Goal: Check status: Check status

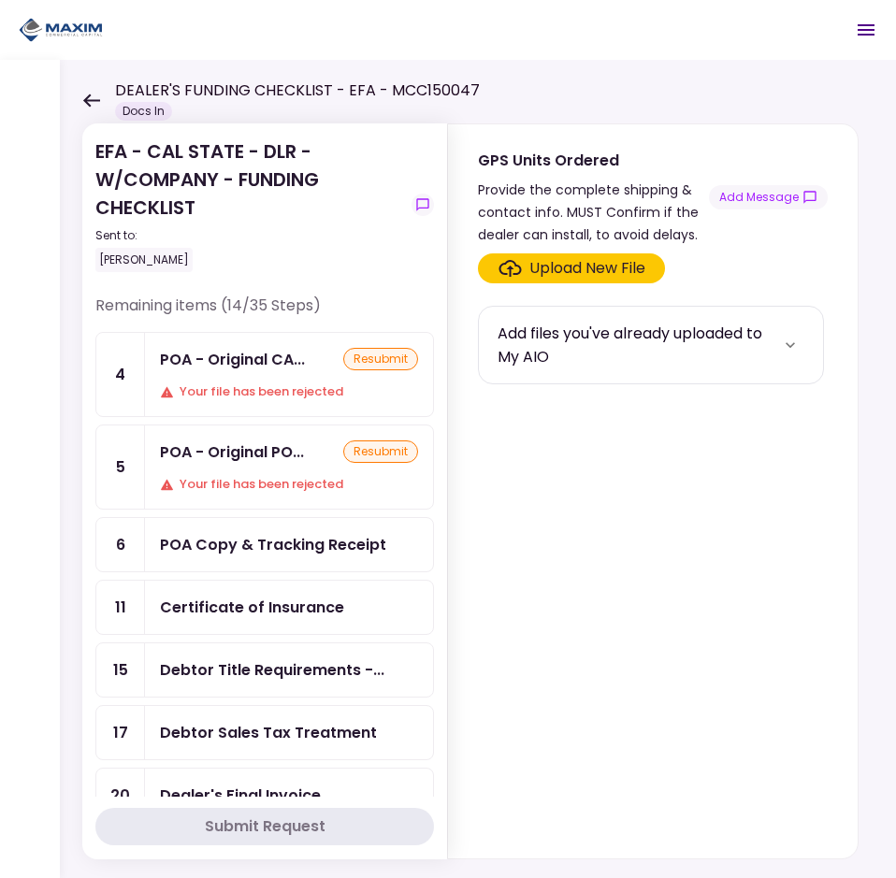
scroll to position [374, 0]
click at [297, 384] on div "Your file has been rejected" at bounding box center [289, 392] width 258 height 19
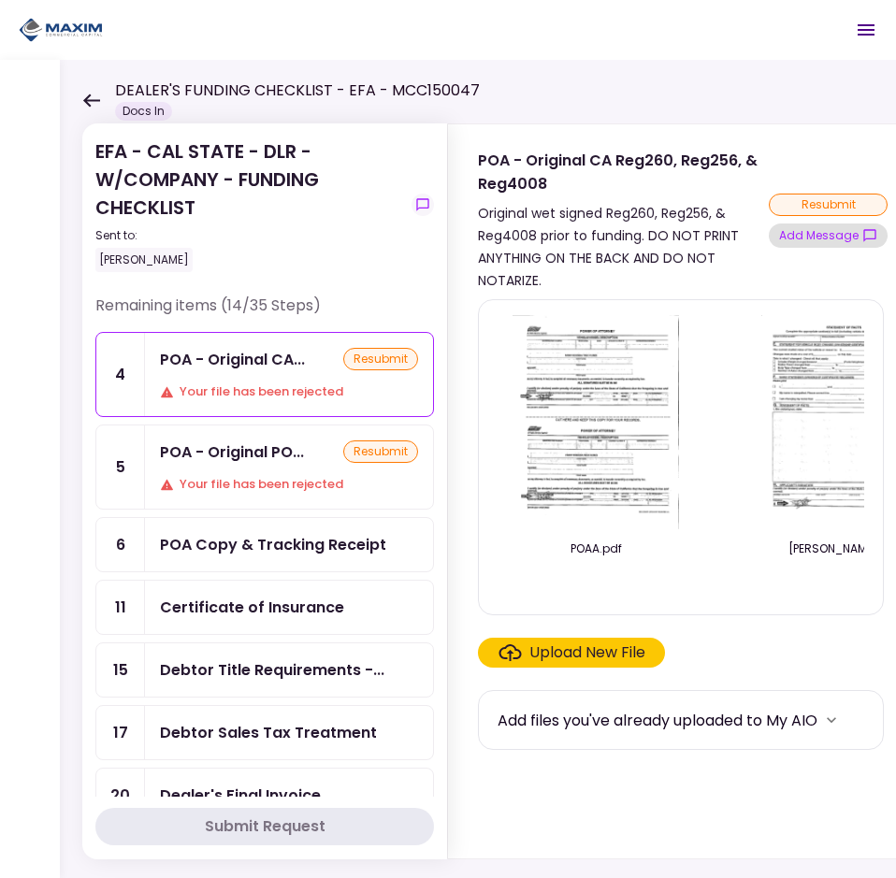
click at [822, 239] on button "Add Message" at bounding box center [828, 236] width 119 height 24
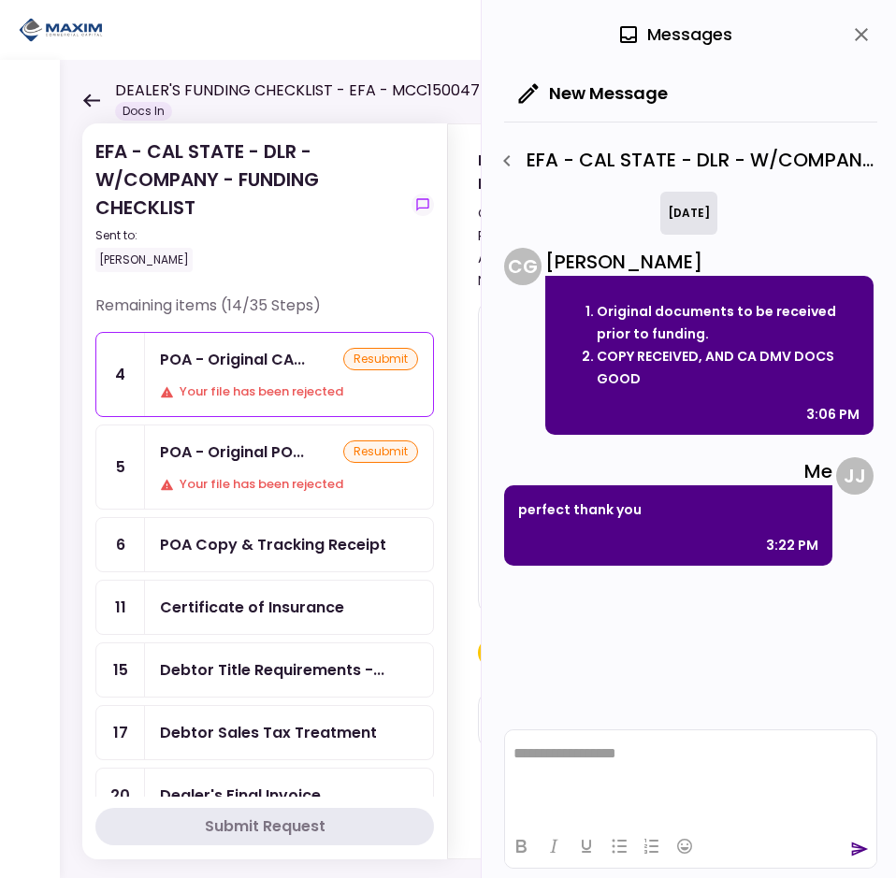
click at [849, 31] on button "close" at bounding box center [862, 35] width 32 height 32
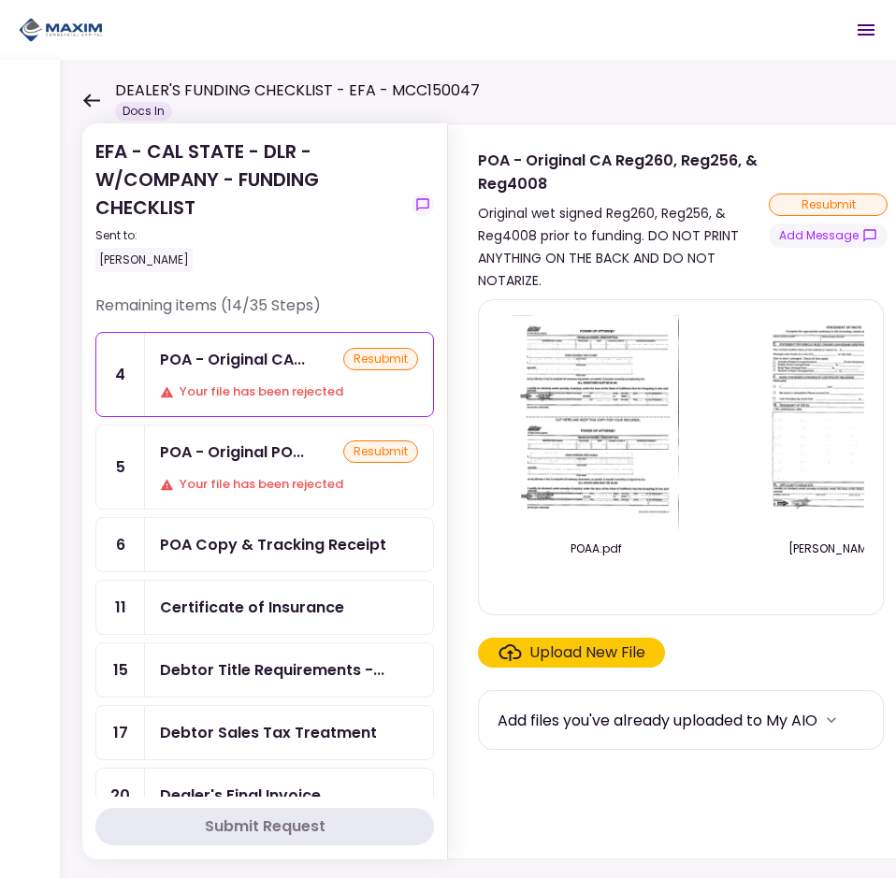
click at [314, 456] on div "POA - Original PO... resubmit" at bounding box center [289, 452] width 258 height 23
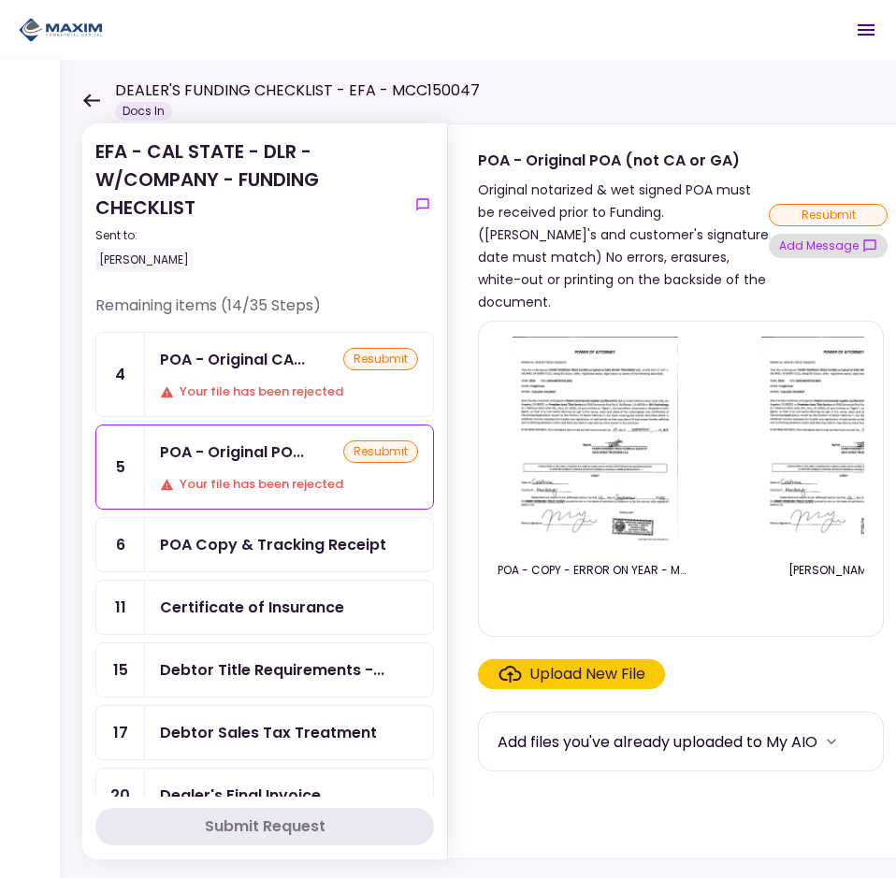
click at [832, 234] on button "Add Message" at bounding box center [828, 246] width 119 height 24
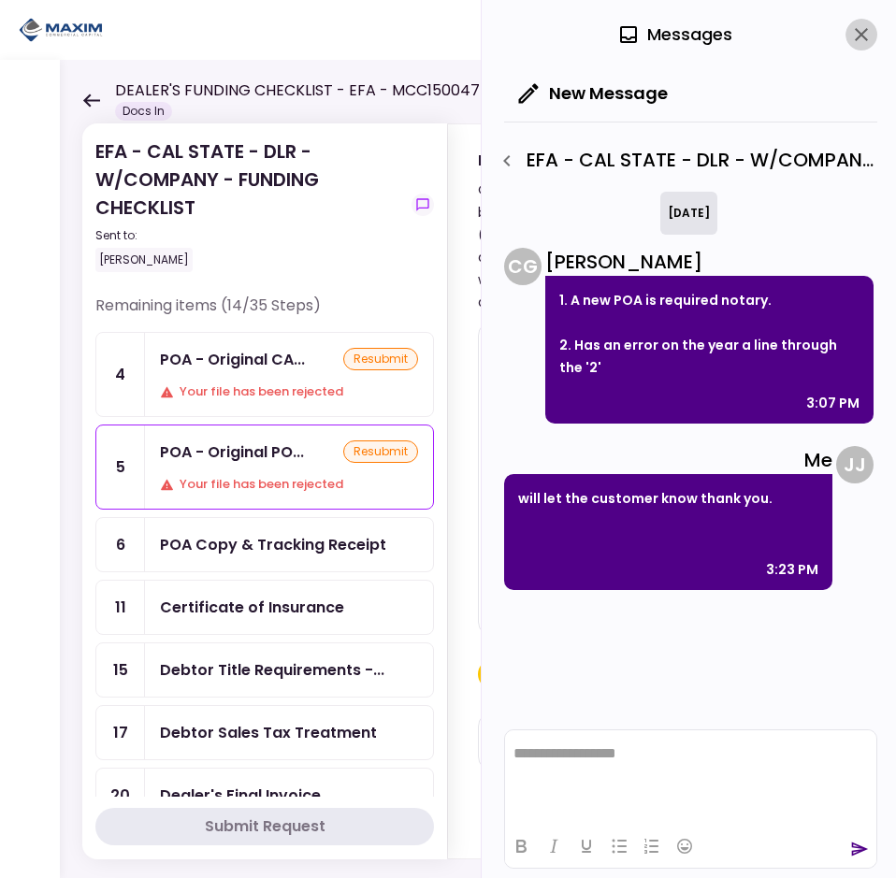
click at [868, 44] on icon "close" at bounding box center [861, 34] width 22 height 22
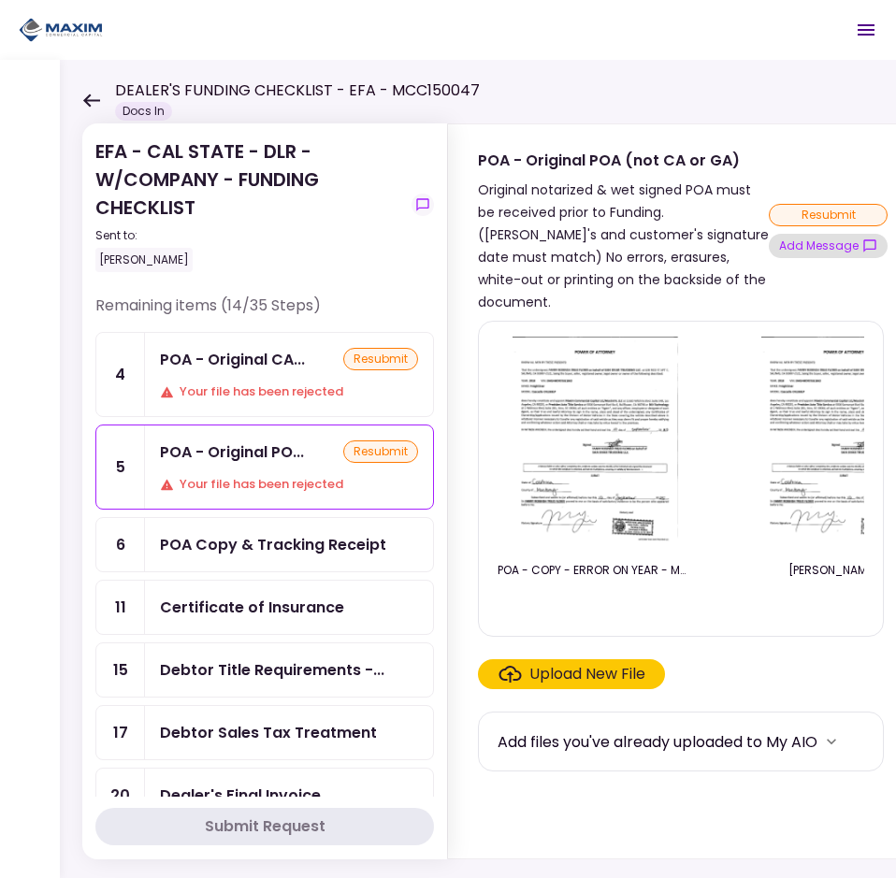
click at [810, 245] on button "Add Message" at bounding box center [828, 246] width 119 height 24
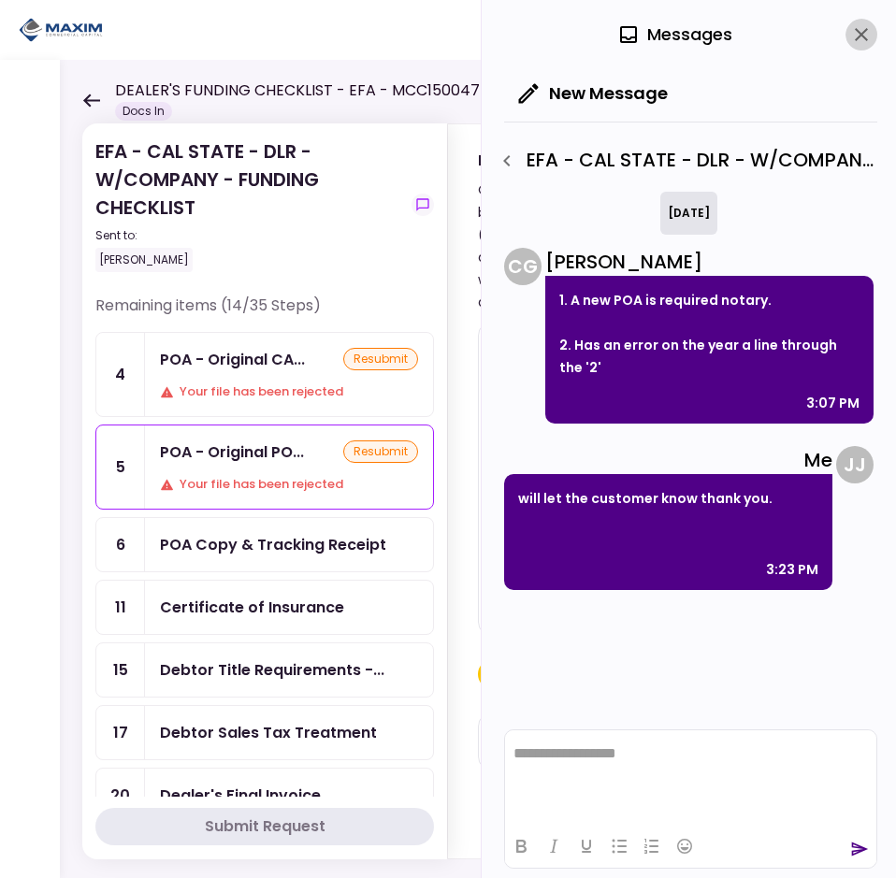
click at [865, 33] on icon "close" at bounding box center [861, 34] width 22 height 22
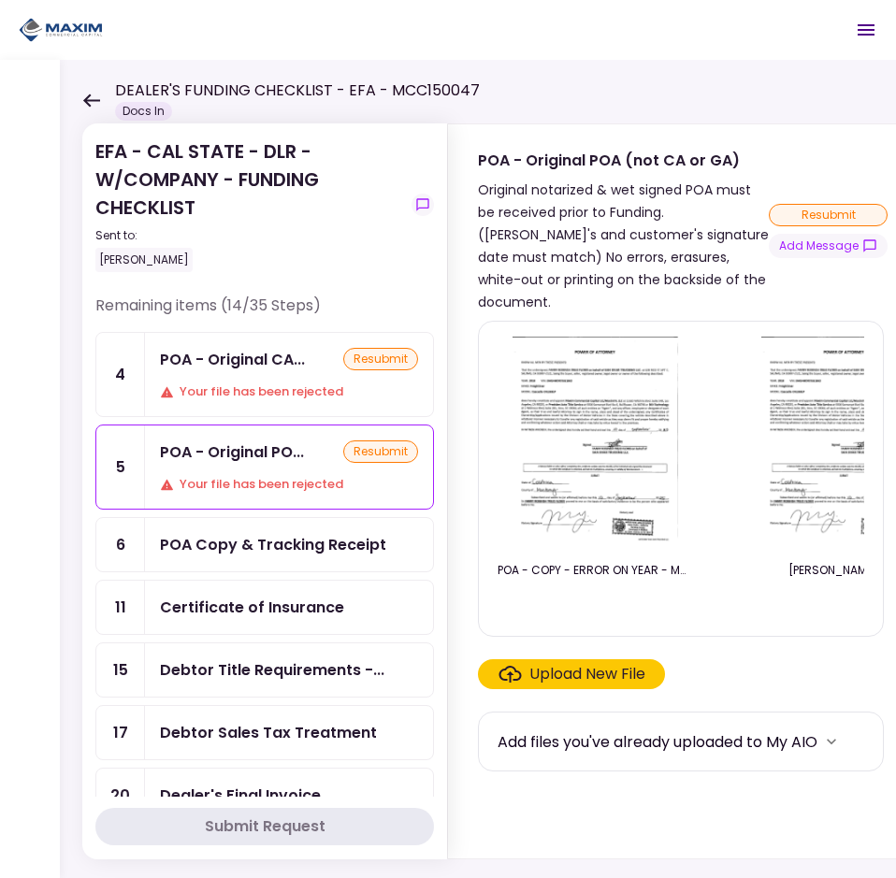
scroll to position [468, 0]
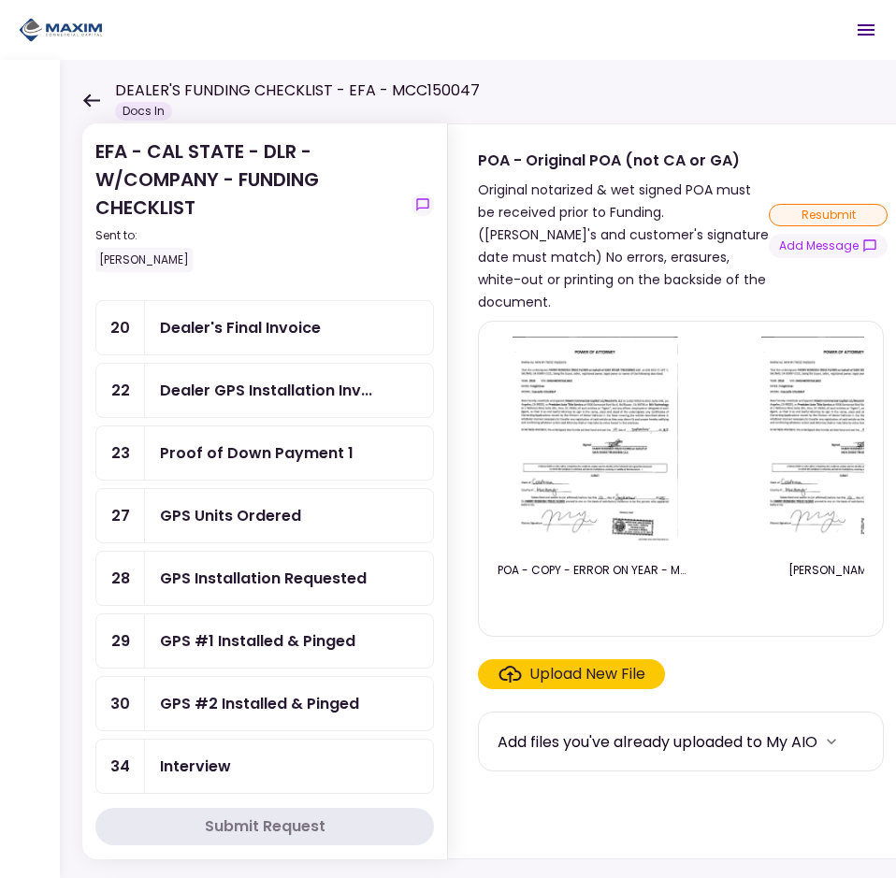
click at [271, 512] on div "GPS Units Ordered" at bounding box center [230, 515] width 141 height 23
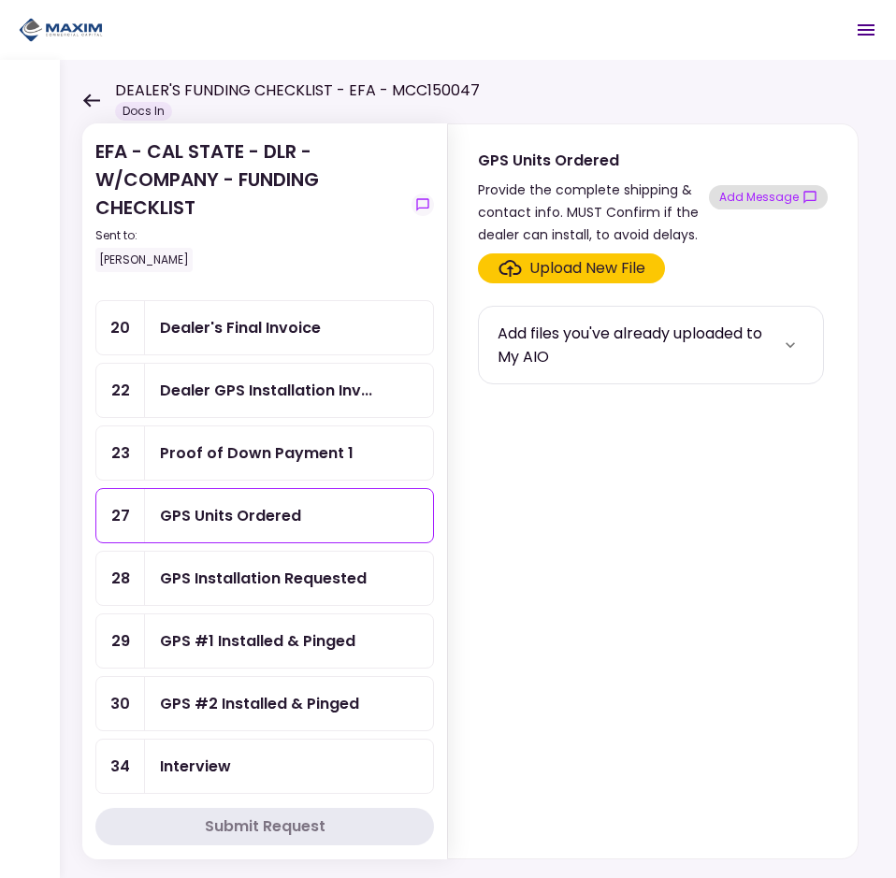
click at [737, 199] on button "Add Message" at bounding box center [768, 197] width 119 height 24
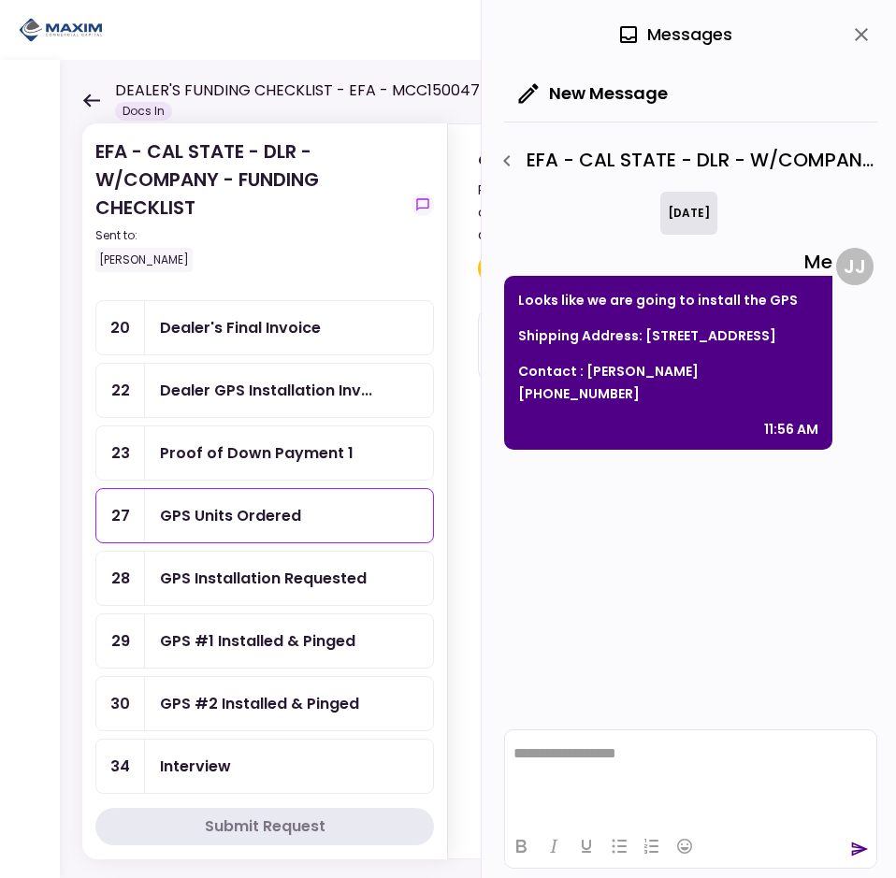
click at [854, 27] on icon "close" at bounding box center [861, 34] width 22 height 22
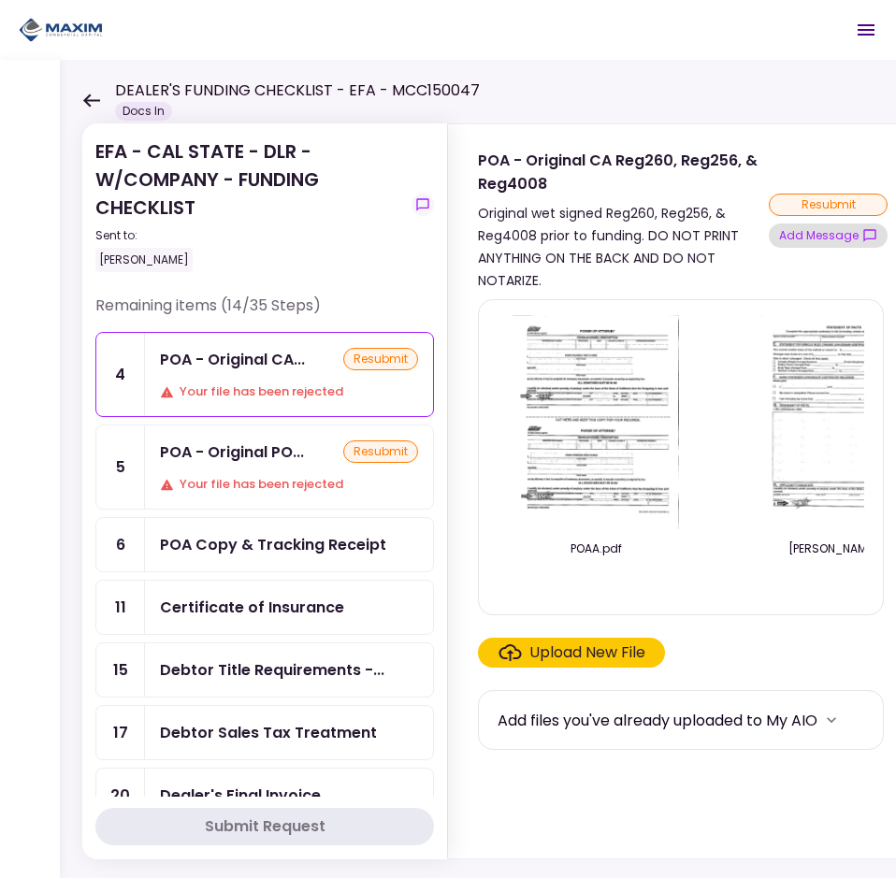
click at [838, 241] on button "Add Message" at bounding box center [828, 236] width 119 height 24
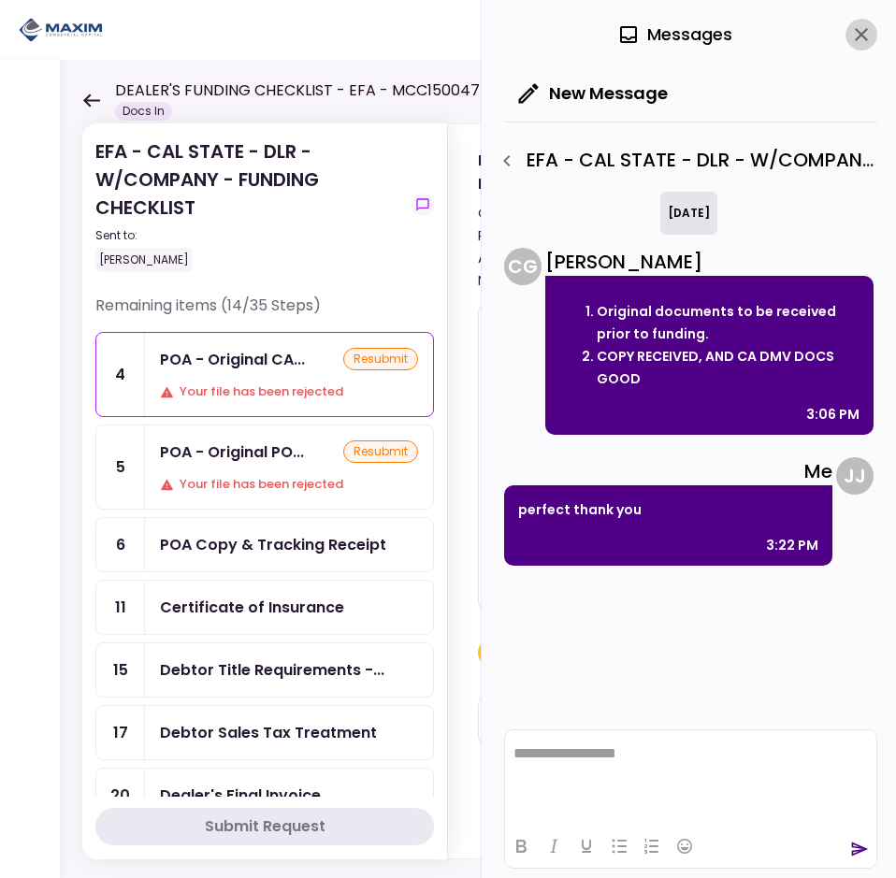
click at [869, 28] on icon "close" at bounding box center [861, 34] width 22 height 22
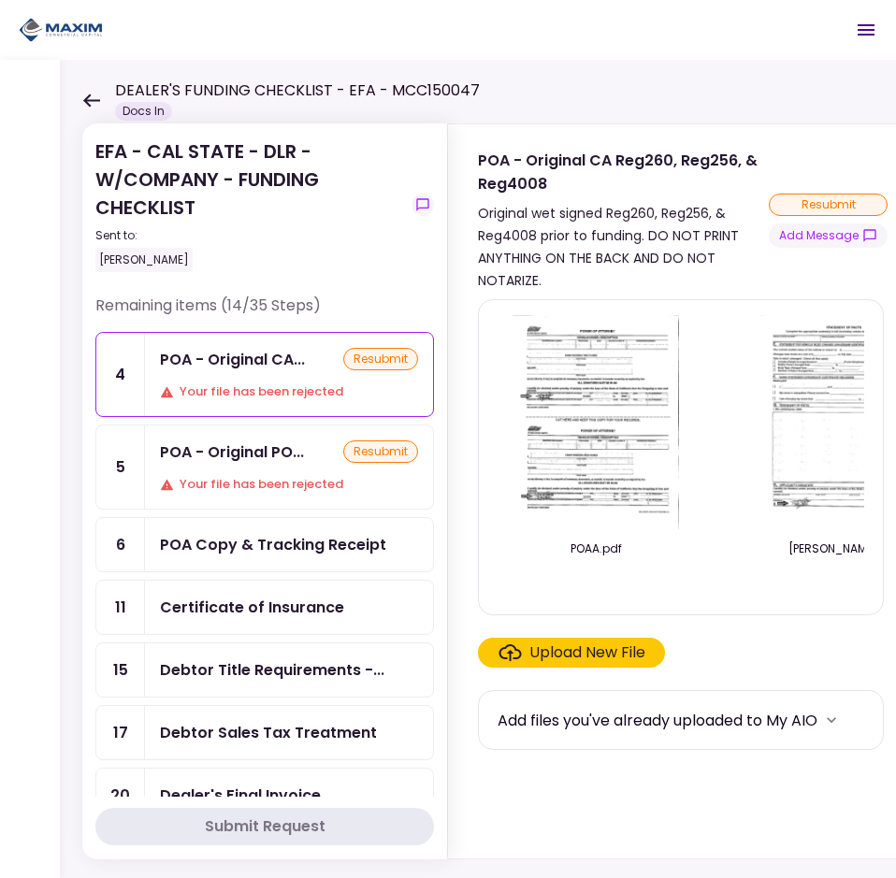
click at [237, 456] on div "POA - Original PO..." at bounding box center [232, 452] width 144 height 23
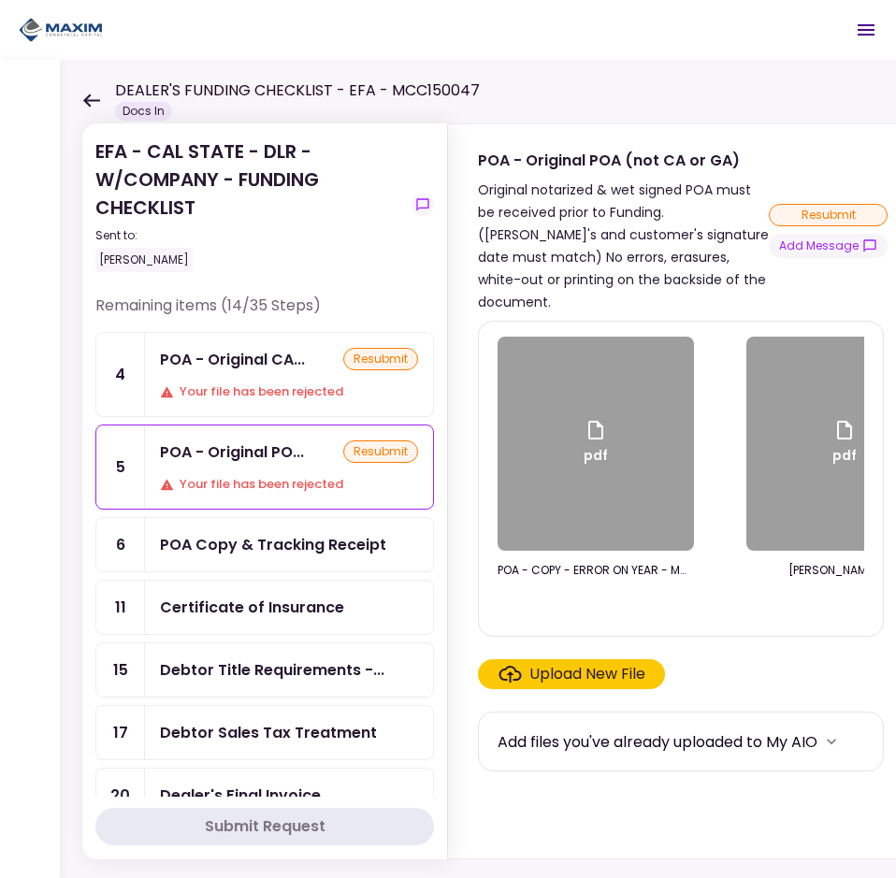
click at [847, 247] on div "POA - Original POA (not CA or GA) Original notarized & wet signed POA must be r…" at bounding box center [683, 231] width 410 height 165
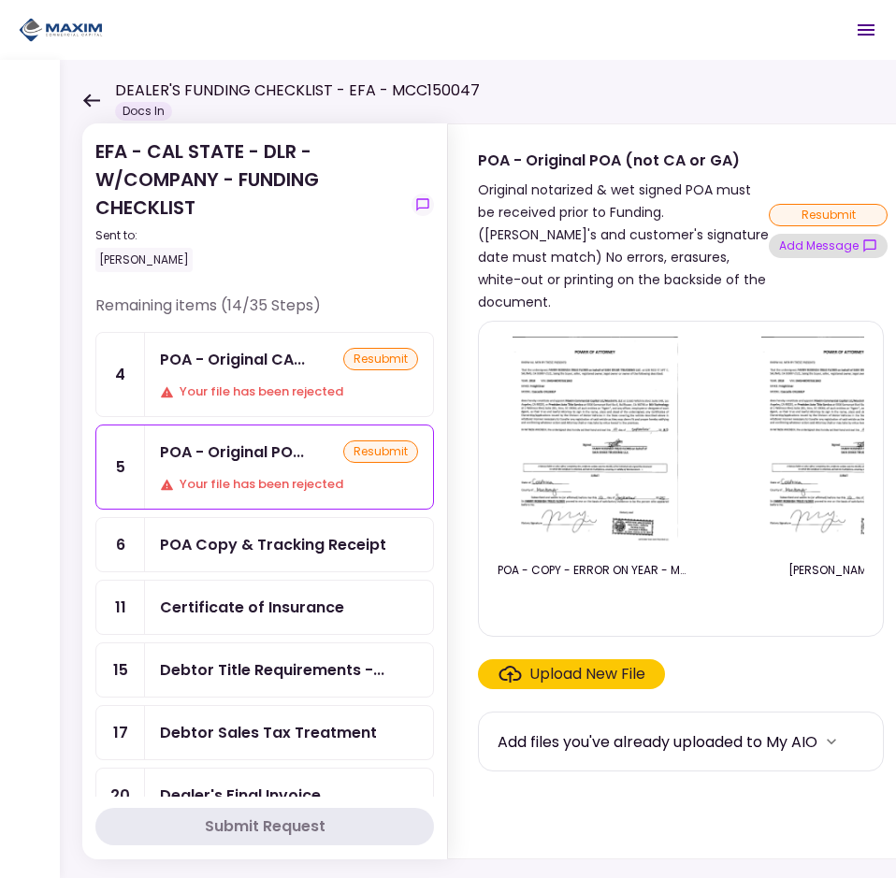
click at [848, 234] on button "Add Message" at bounding box center [828, 246] width 119 height 24
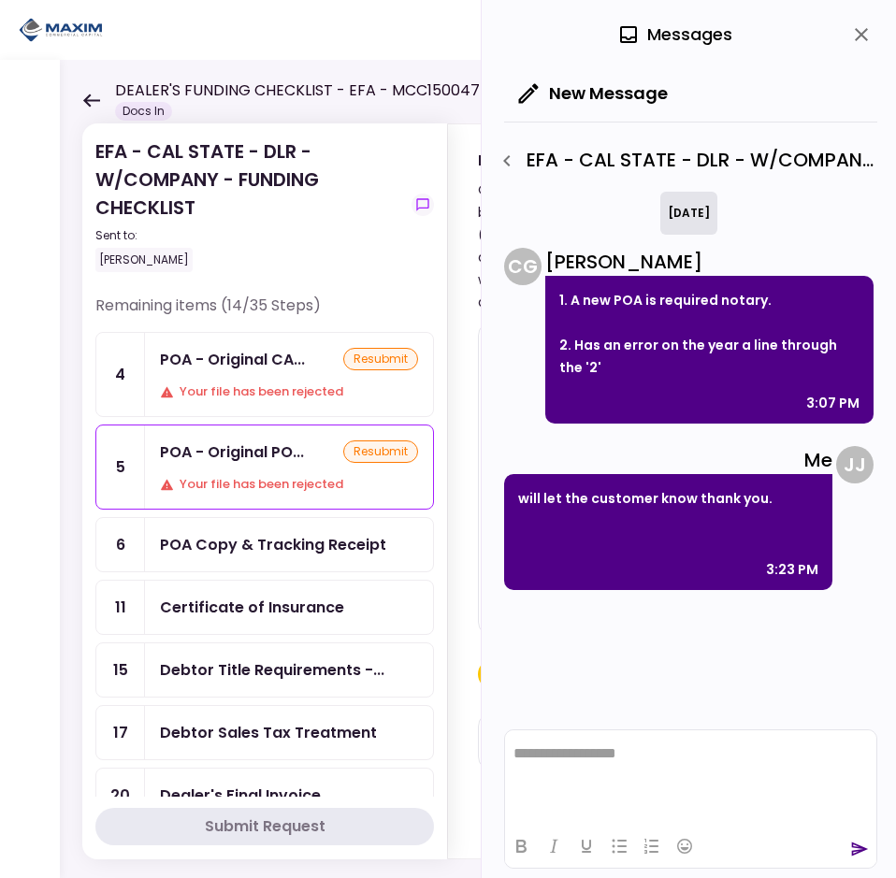
click at [856, 25] on icon "close" at bounding box center [861, 34] width 22 height 22
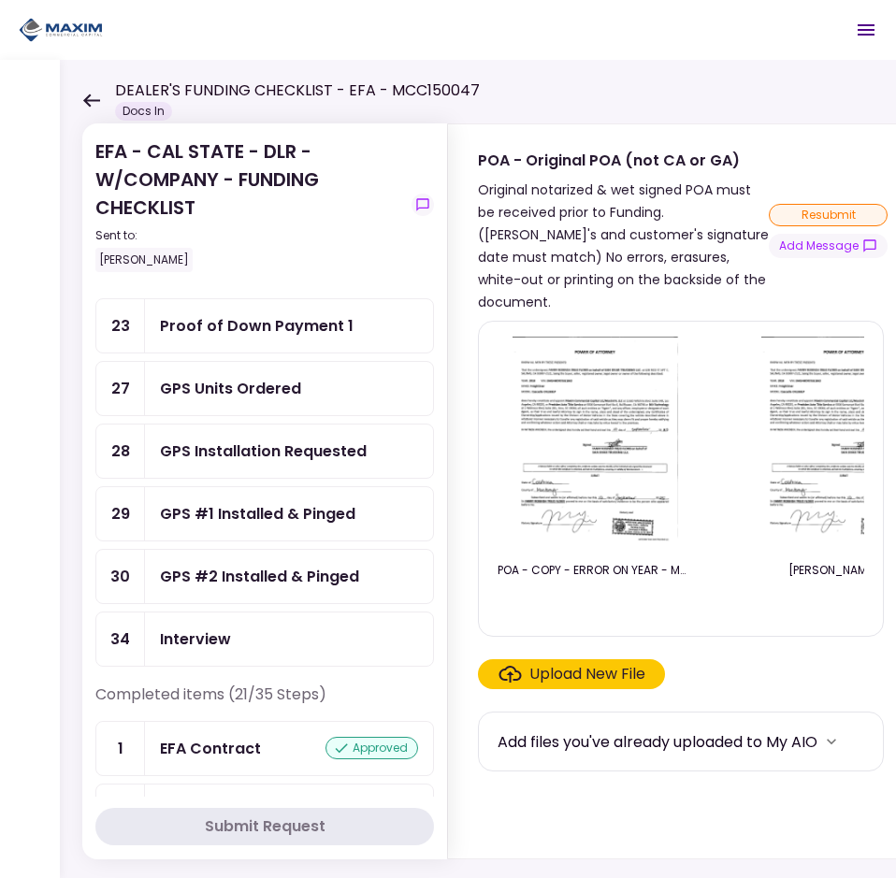
scroll to position [561, 0]
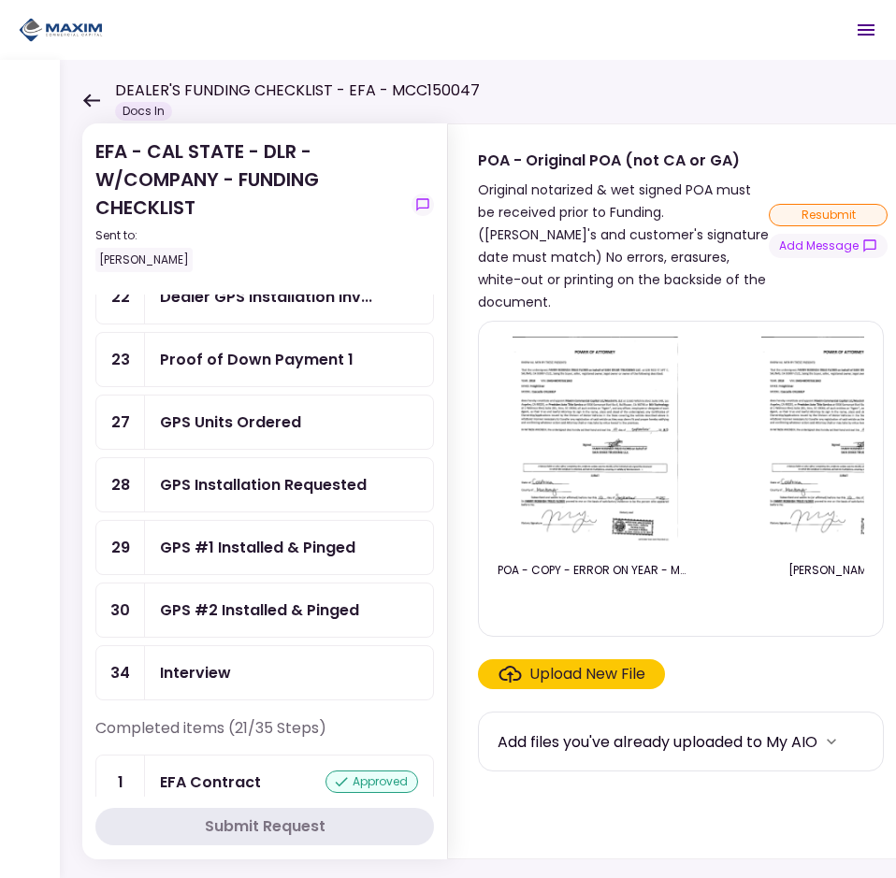
click at [270, 430] on div "GPS Units Ordered" at bounding box center [230, 422] width 141 height 23
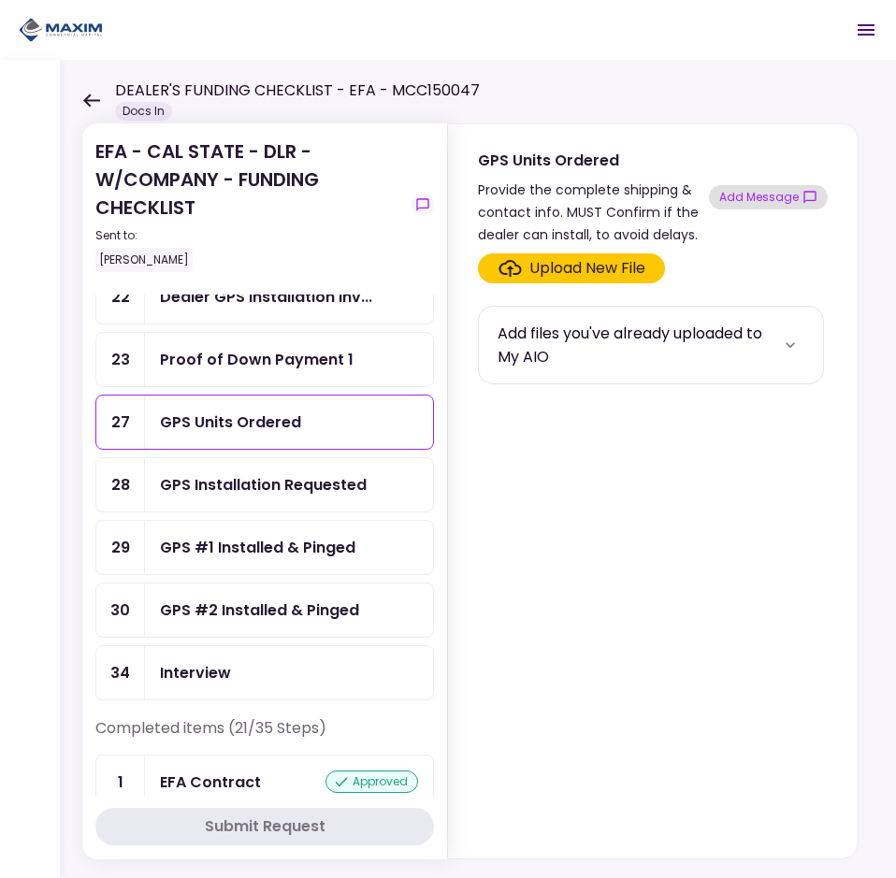
click at [771, 192] on button "Add Message" at bounding box center [768, 197] width 119 height 24
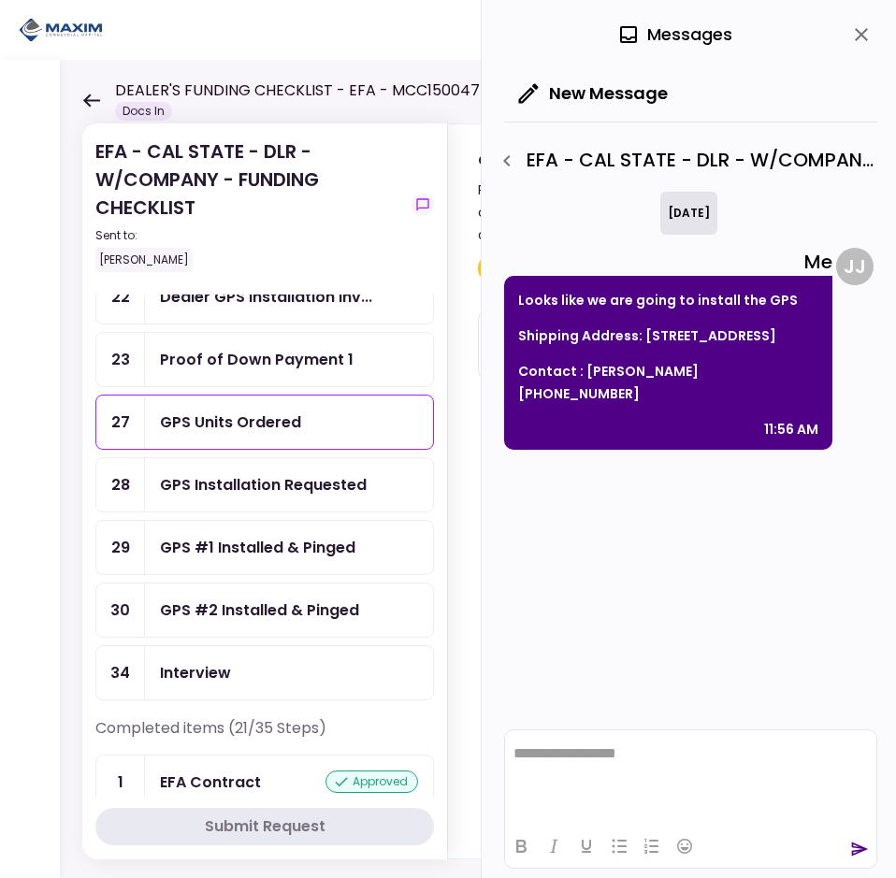
click at [863, 34] on icon "close" at bounding box center [861, 34] width 13 height 13
